Goal: Find contact information: Find contact information

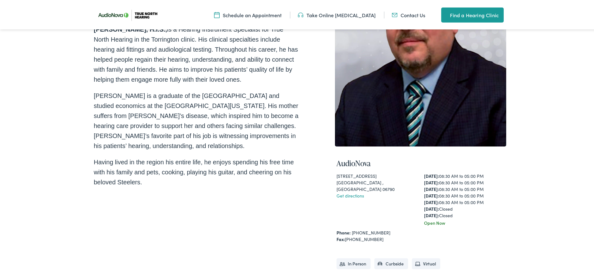
scroll to position [91, 0]
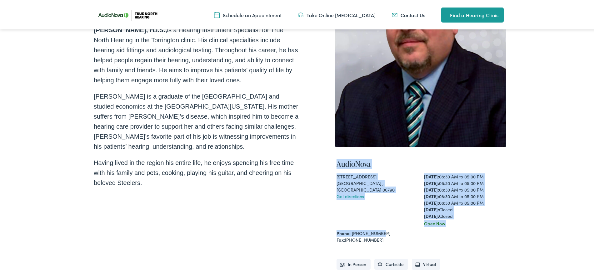
drag, startPoint x: 335, startPoint y: 161, endPoint x: 483, endPoint y: 234, distance: 165.0
click at [475, 217] on div "AudioNova 663 East Main Street ,Unit 3 Torrington , CT 06790 Get directions Mon…" at bounding box center [421, 230] width 168 height 156
copy div "AudioNova 663 East Main Street ,Unit 3 Torrington , CT 06790 Get directions Mon…"
